Goal: Transaction & Acquisition: Purchase product/service

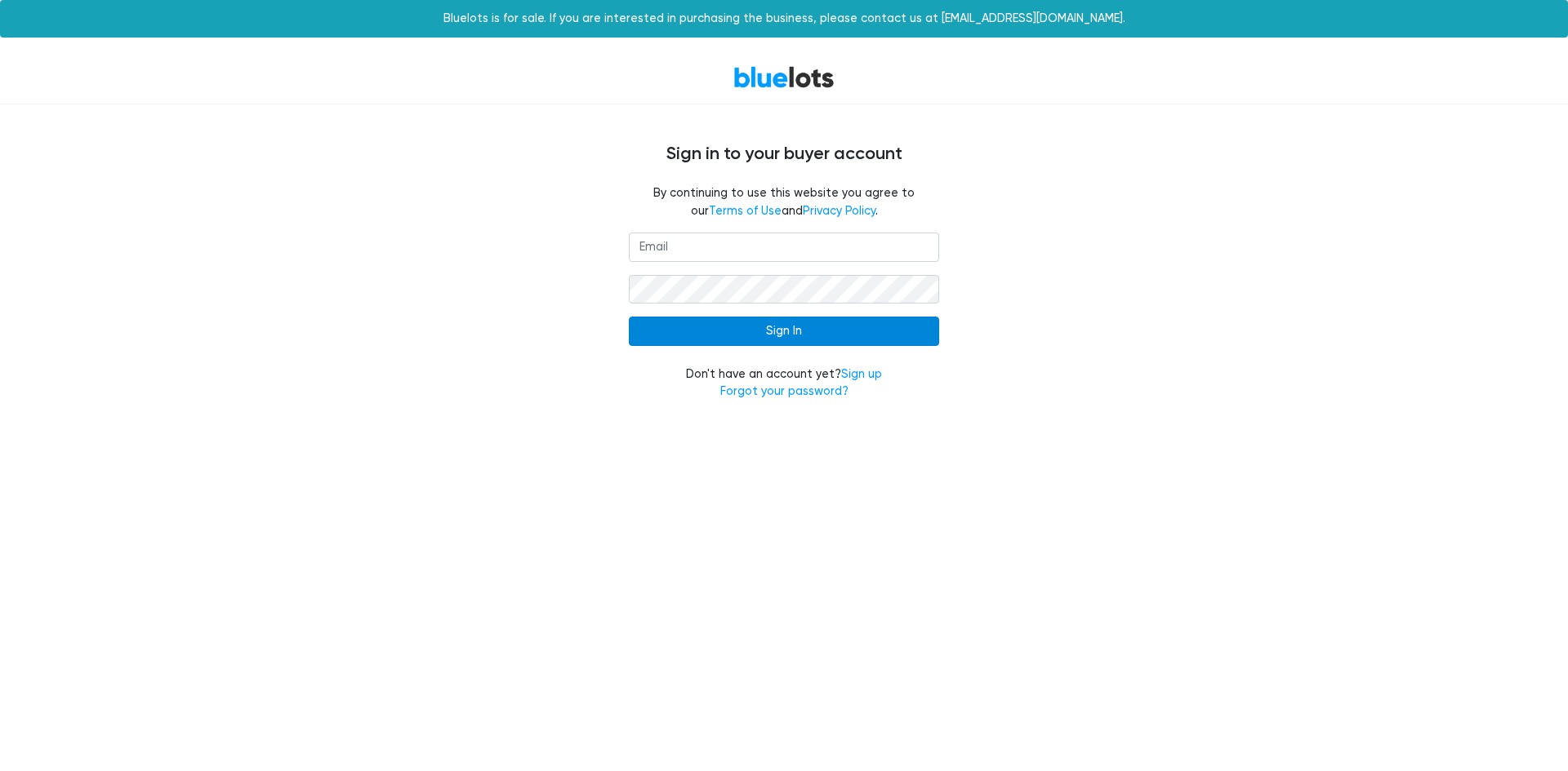
type input "[EMAIL_ADDRESS][DOMAIN_NAME]"
click at [676, 328] on input "Sign In" at bounding box center [784, 331] width 310 height 29
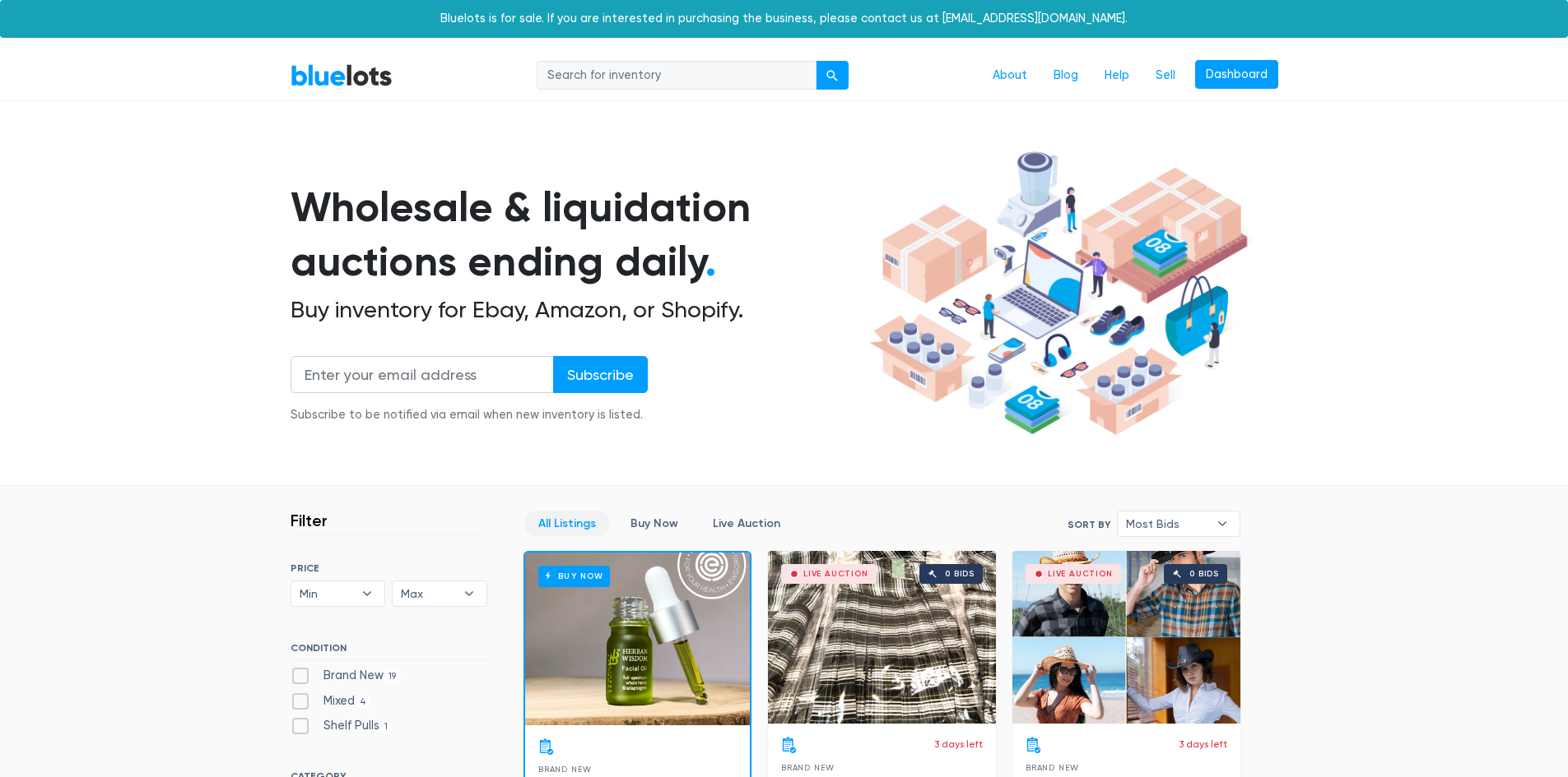
click at [678, 72] on input "search" at bounding box center [676, 75] width 280 height 29
type input "luxury"
click at [816, 61] on button "submit" at bounding box center [832, 75] width 33 height 29
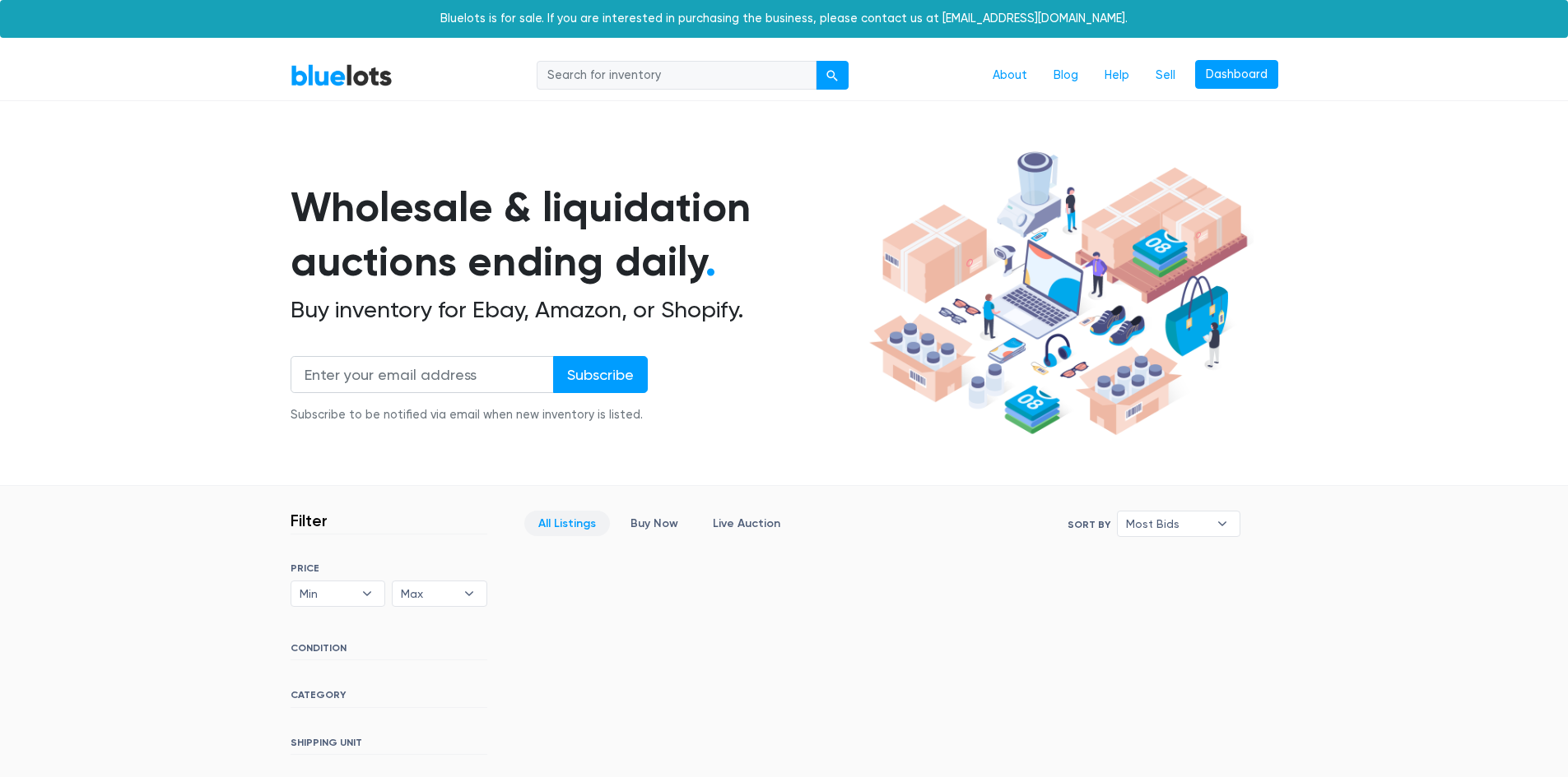
drag, startPoint x: 672, startPoint y: 73, endPoint x: 544, endPoint y: 48, distance: 130.4
click at [600, 68] on input "search" at bounding box center [676, 75] width 280 height 29
type input "nordstrom"
click at [816, 61] on button "submit" at bounding box center [832, 75] width 33 height 29
click at [595, 88] on input "search" at bounding box center [676, 75] width 280 height 29
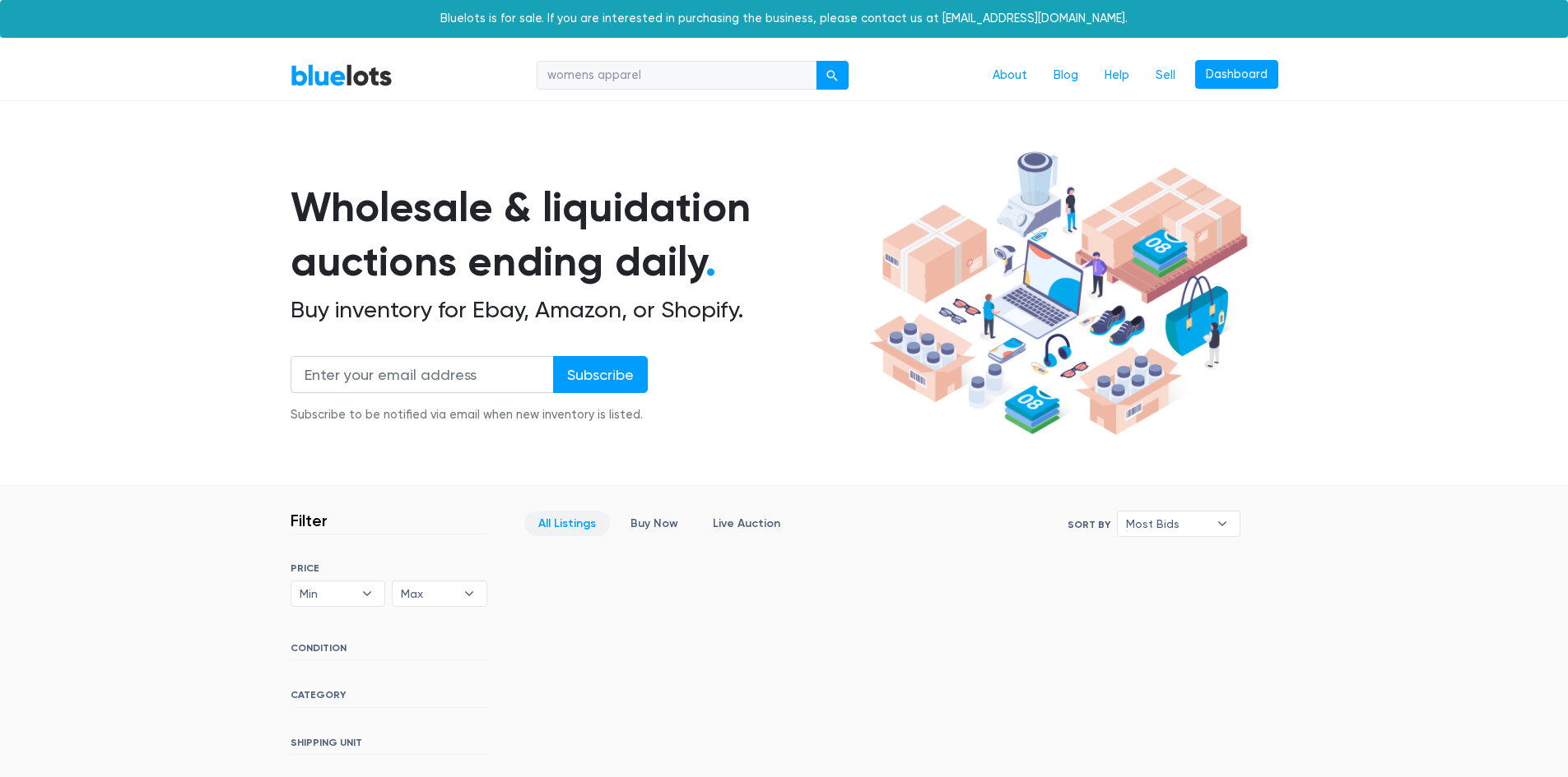
type input "womens apparel"
click at [816, 61] on button "submit" at bounding box center [832, 75] width 33 height 29
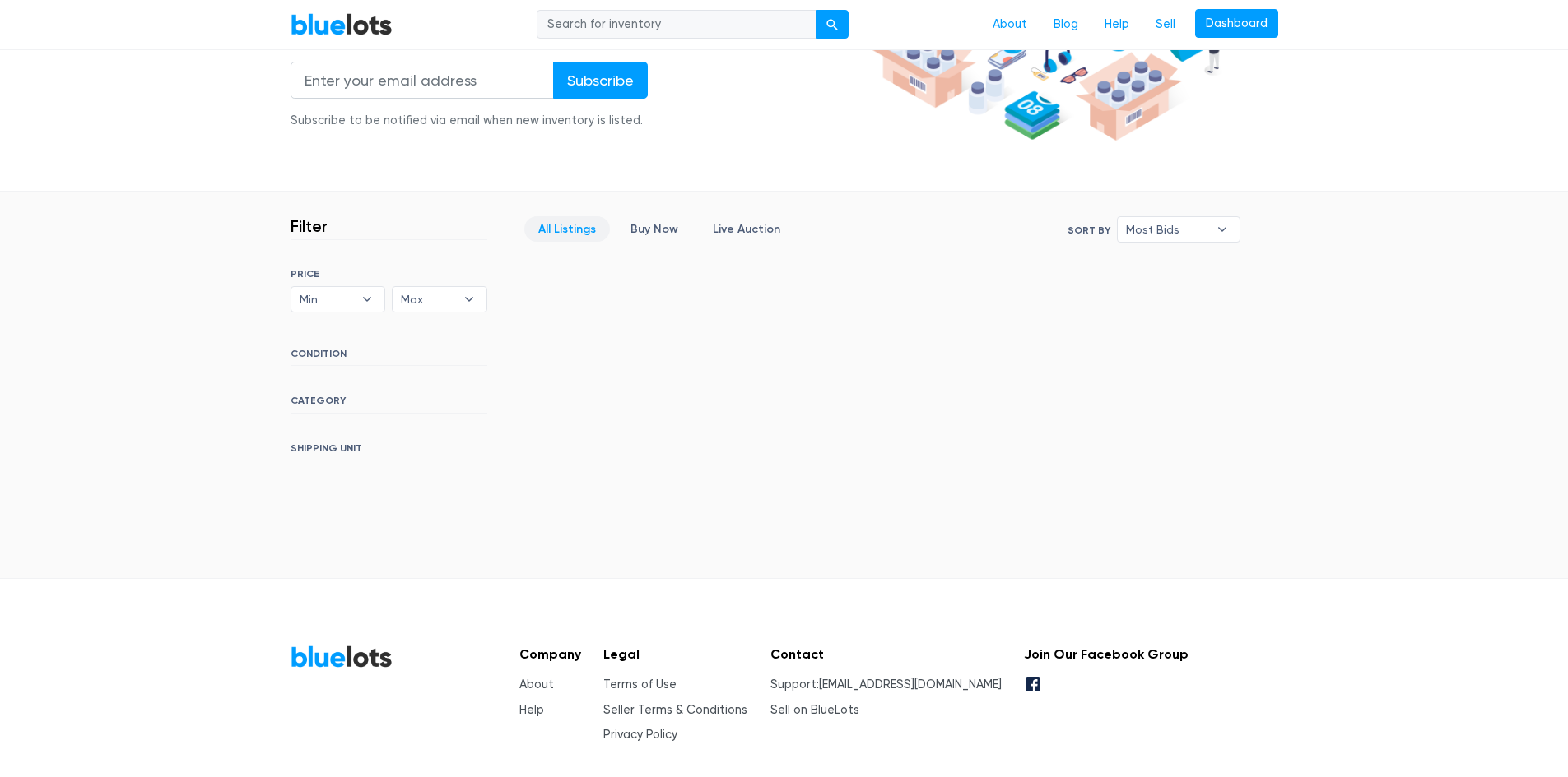
scroll to position [293, 0]
click at [678, 228] on link "Buy Now" at bounding box center [654, 229] width 76 height 26
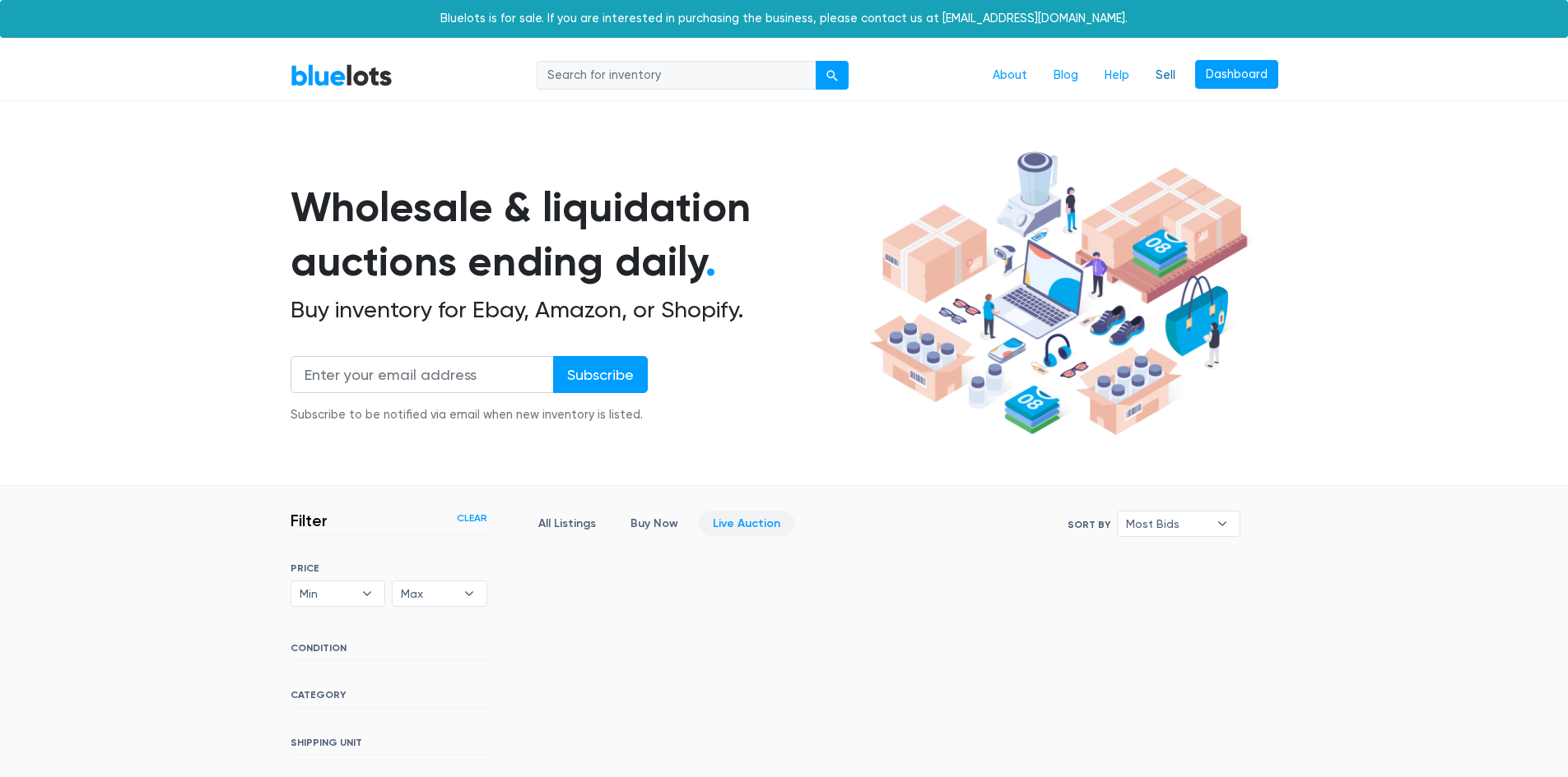
click at [1154, 75] on link "Sell" at bounding box center [1166, 75] width 46 height 31
click at [1216, 76] on link "Dashboard" at bounding box center [1236, 74] width 83 height 29
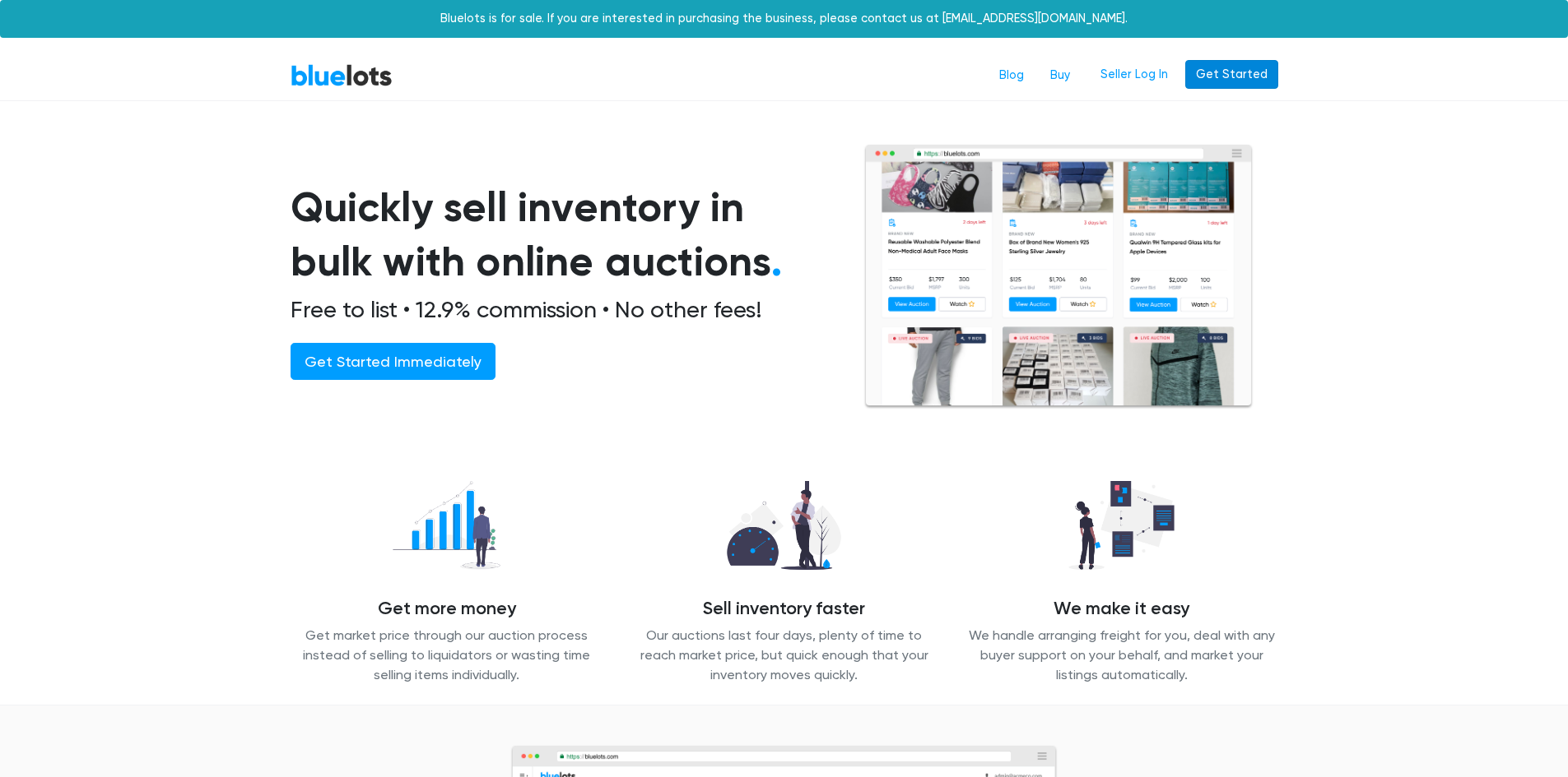
click at [1221, 70] on link "Get Started" at bounding box center [1232, 74] width 93 height 29
click at [1253, 62] on link "Get Started" at bounding box center [1232, 74] width 93 height 29
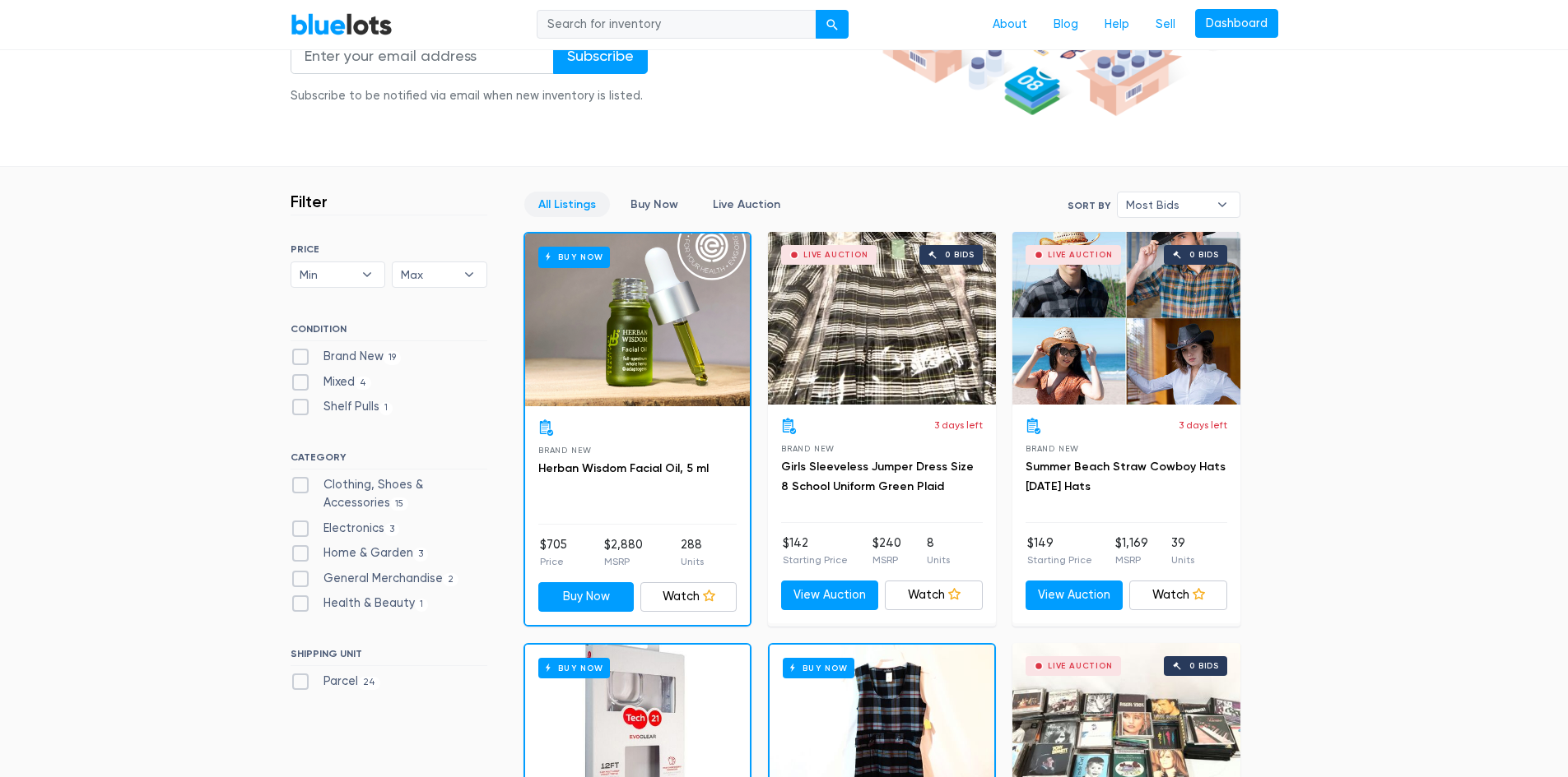
scroll to position [320, 0]
click at [302, 481] on label "Clothing, Shoes & Accessories 15" at bounding box center [389, 493] width 196 height 36
click at [302, 481] on Accessories"] "Clothing, Shoes & Accessories 15" at bounding box center [296, 481] width 11 height 11
checkbox Accessories"] "true"
